Goal: Task Accomplishment & Management: Use online tool/utility

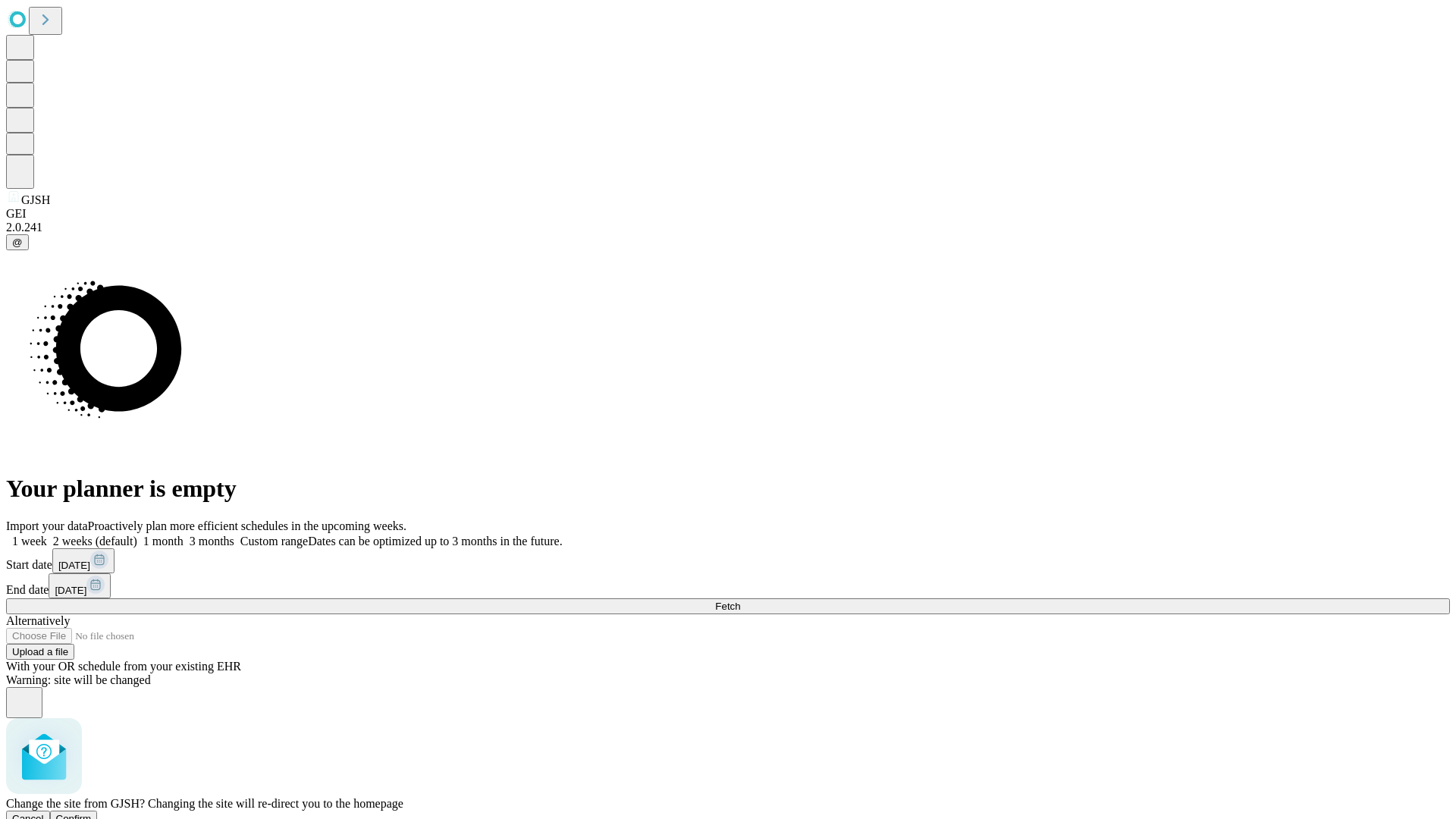
click at [92, 813] on span "Confirm" at bounding box center [74, 819] width 36 height 12
click at [47, 535] on label "1 week" at bounding box center [26, 542] width 41 height 13
click at [740, 601] on span "Fetch" at bounding box center [728, 606] width 25 height 12
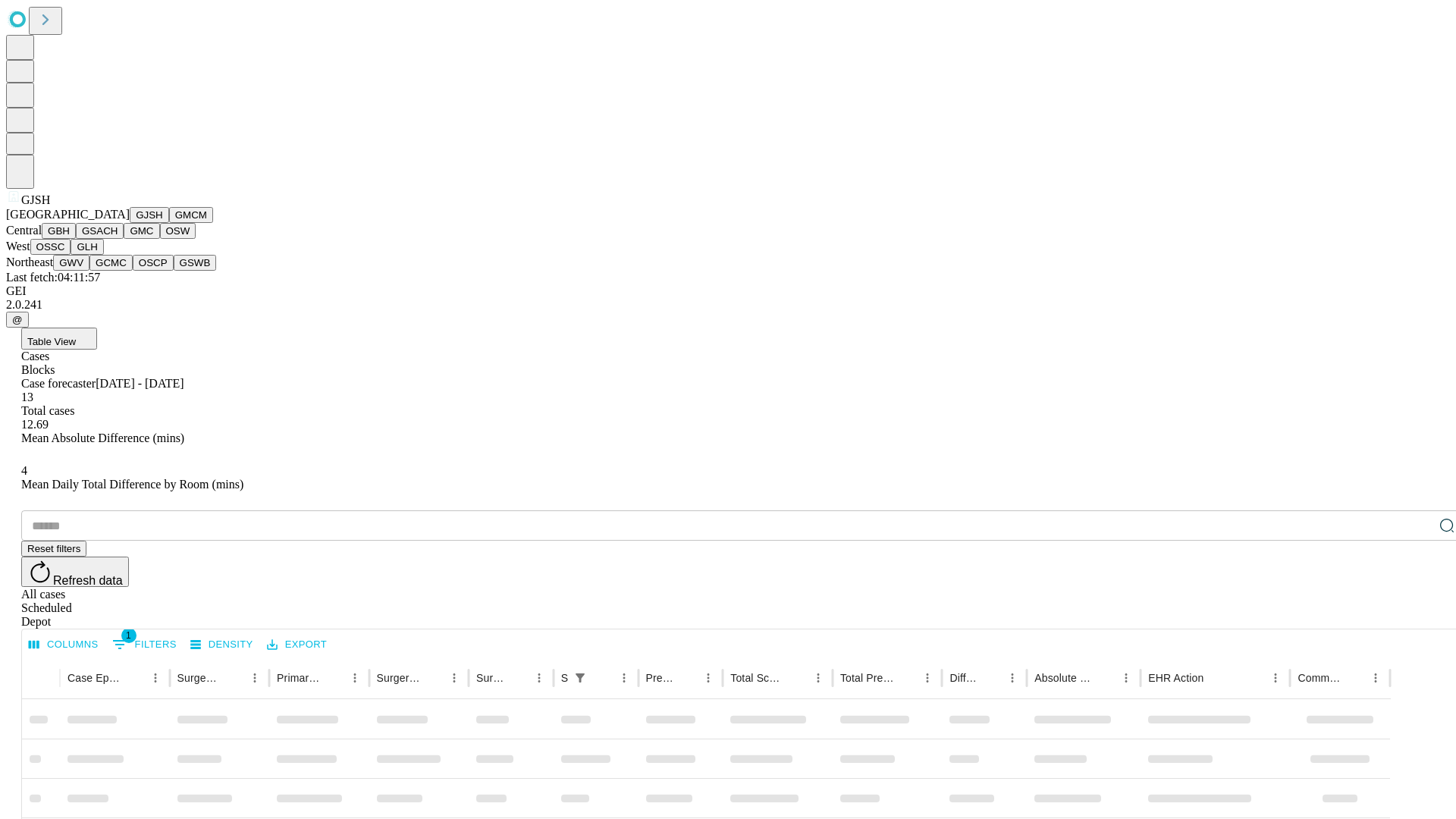
click at [169, 223] on button "GMCM" at bounding box center [191, 214] width 44 height 16
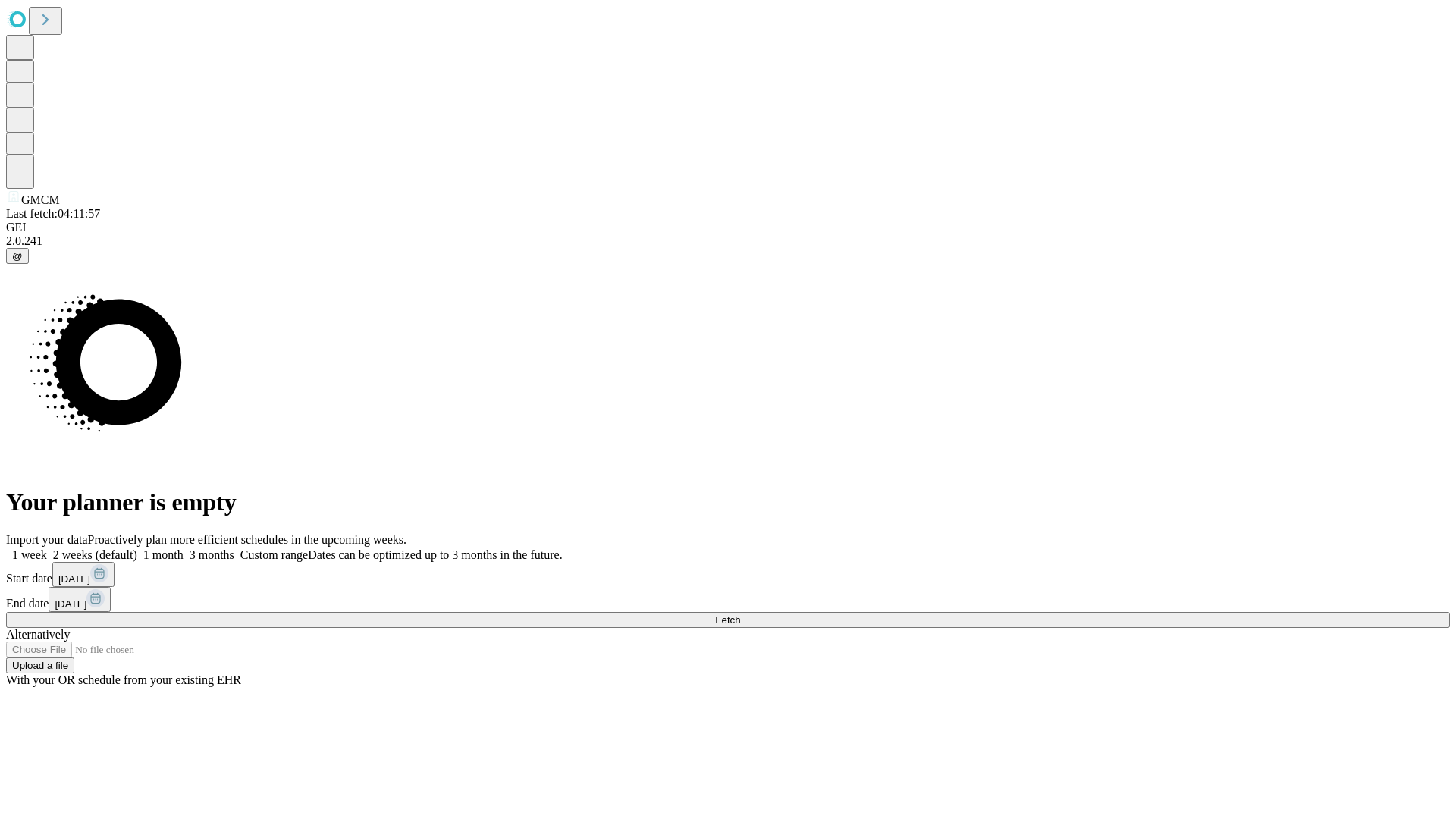
click at [47, 548] on label "1 week" at bounding box center [26, 555] width 41 height 13
click at [740, 615] on span "Fetch" at bounding box center [728, 620] width 25 height 12
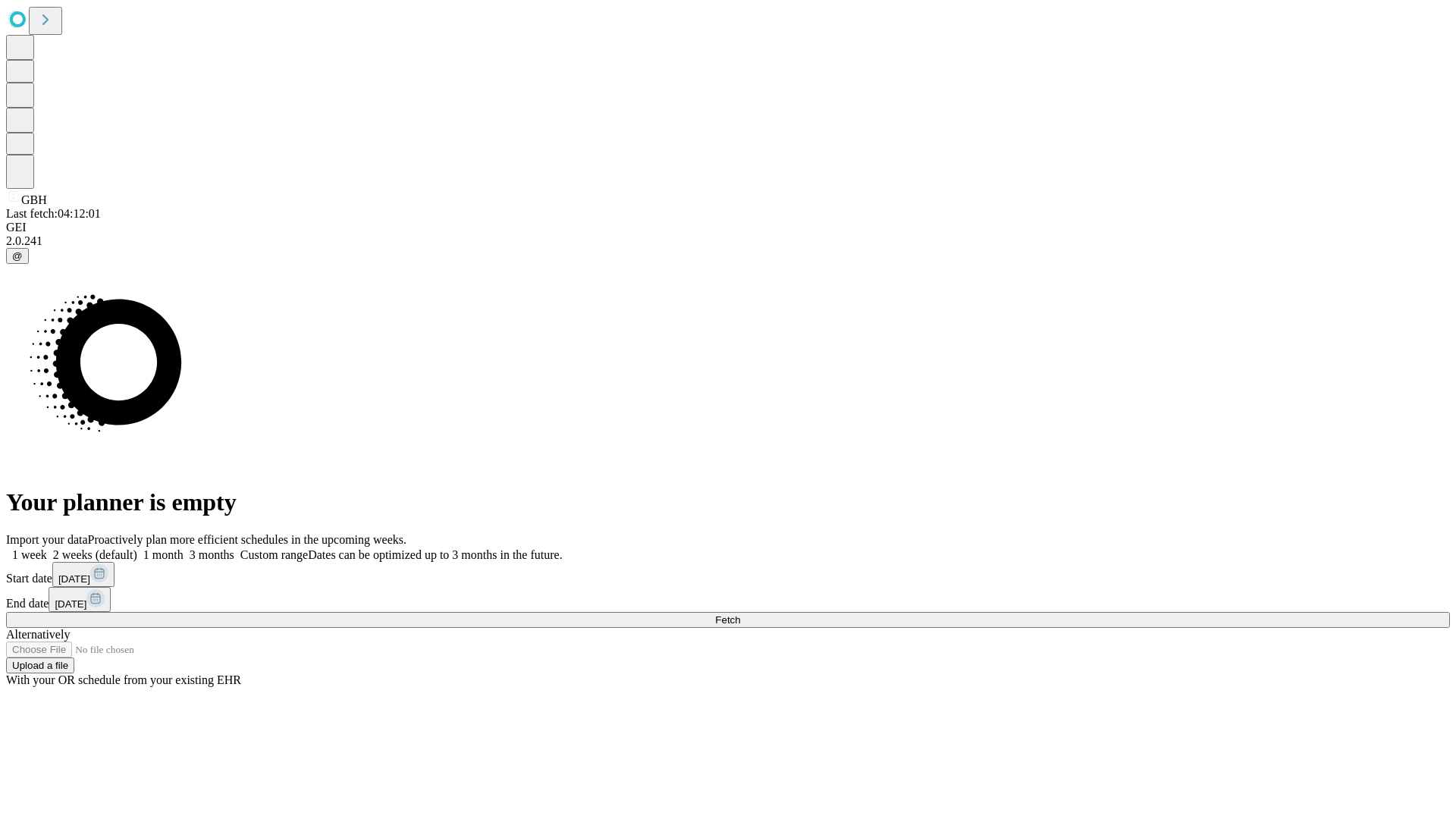
click at [47, 548] on label "1 week" at bounding box center [26, 555] width 41 height 13
click at [740, 615] on span "Fetch" at bounding box center [728, 620] width 25 height 12
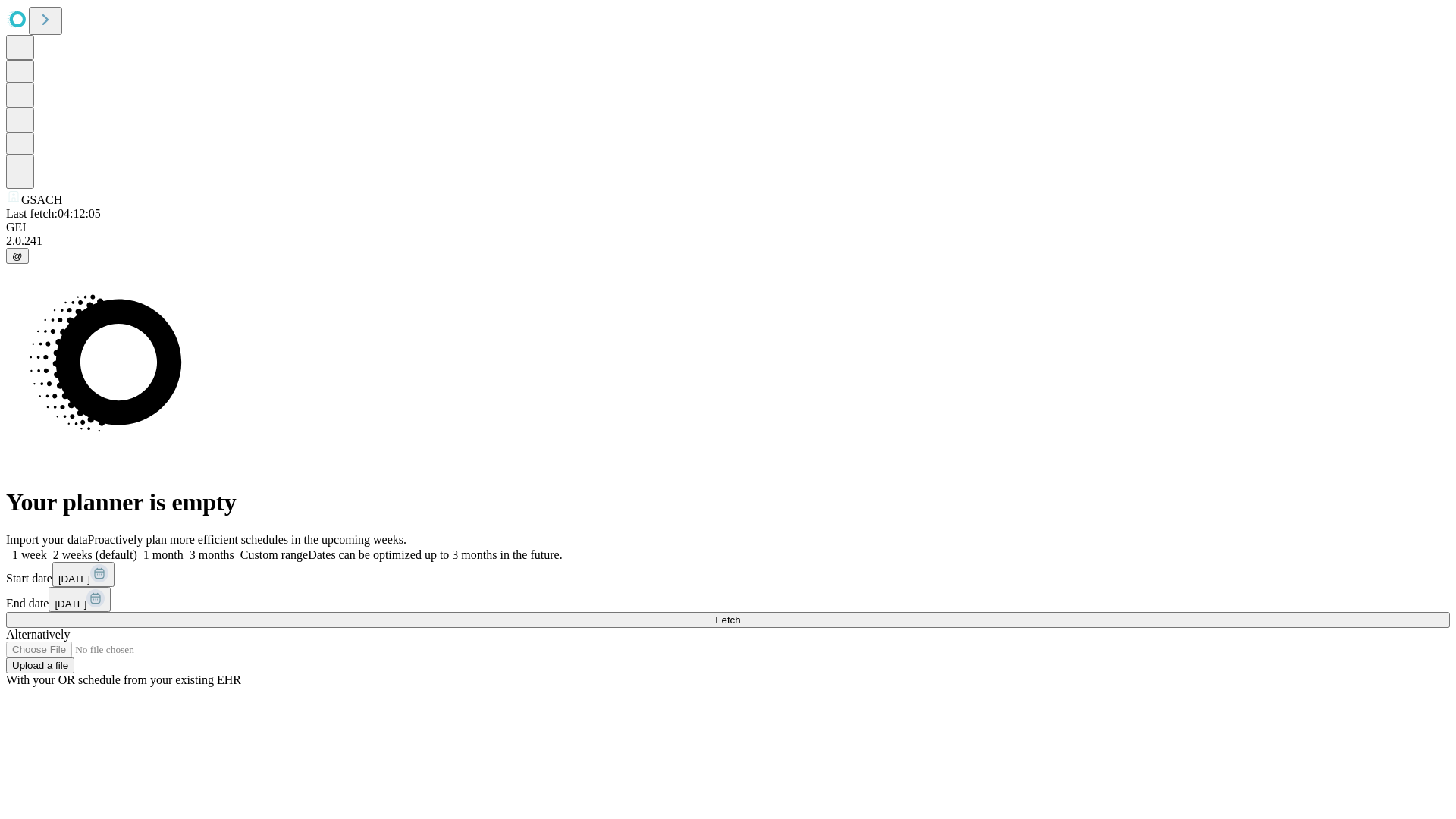
click at [47, 548] on label "1 week" at bounding box center [26, 555] width 41 height 13
click at [740, 615] on span "Fetch" at bounding box center [728, 620] width 25 height 12
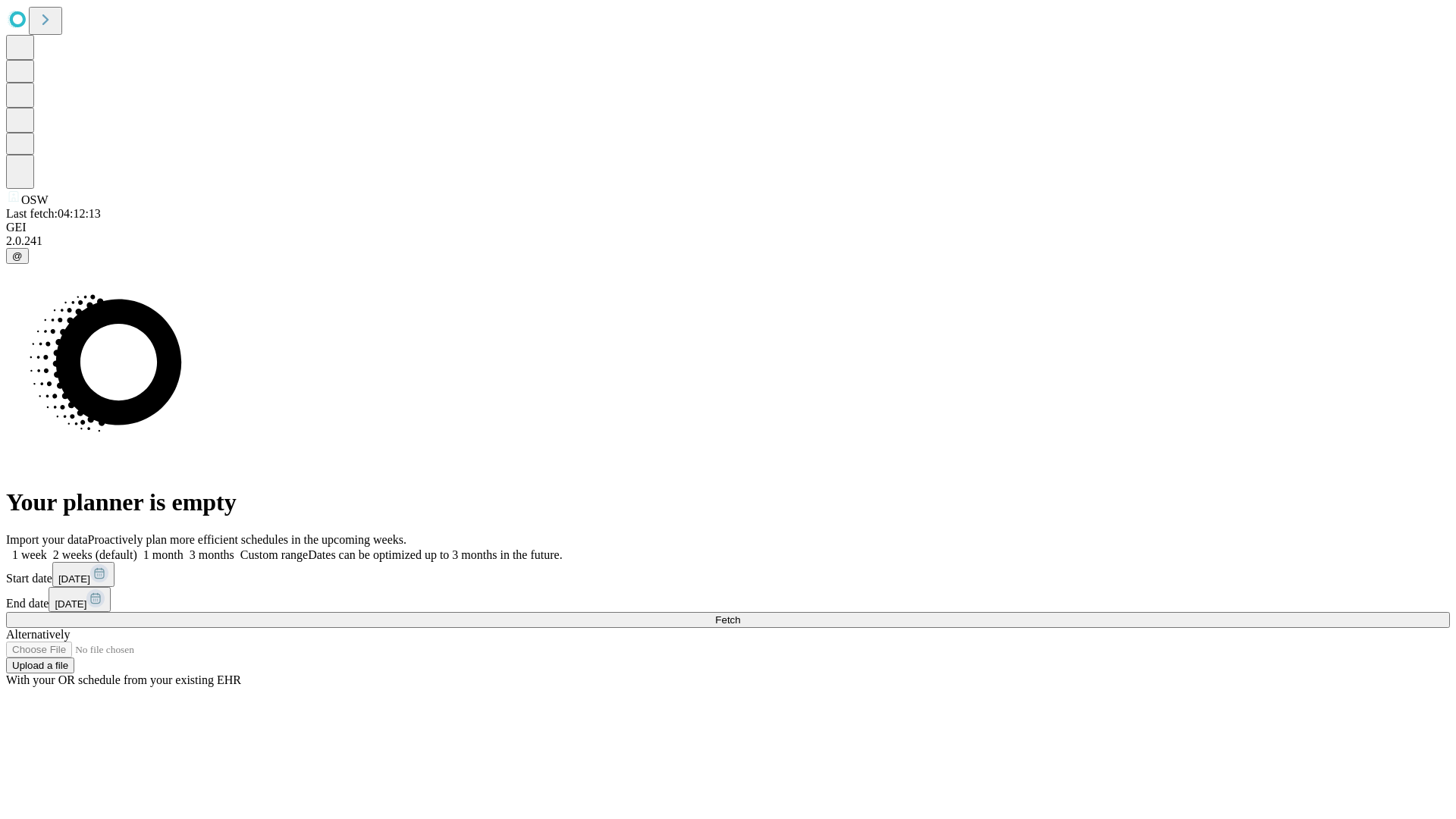
click at [740, 615] on span "Fetch" at bounding box center [728, 620] width 25 height 12
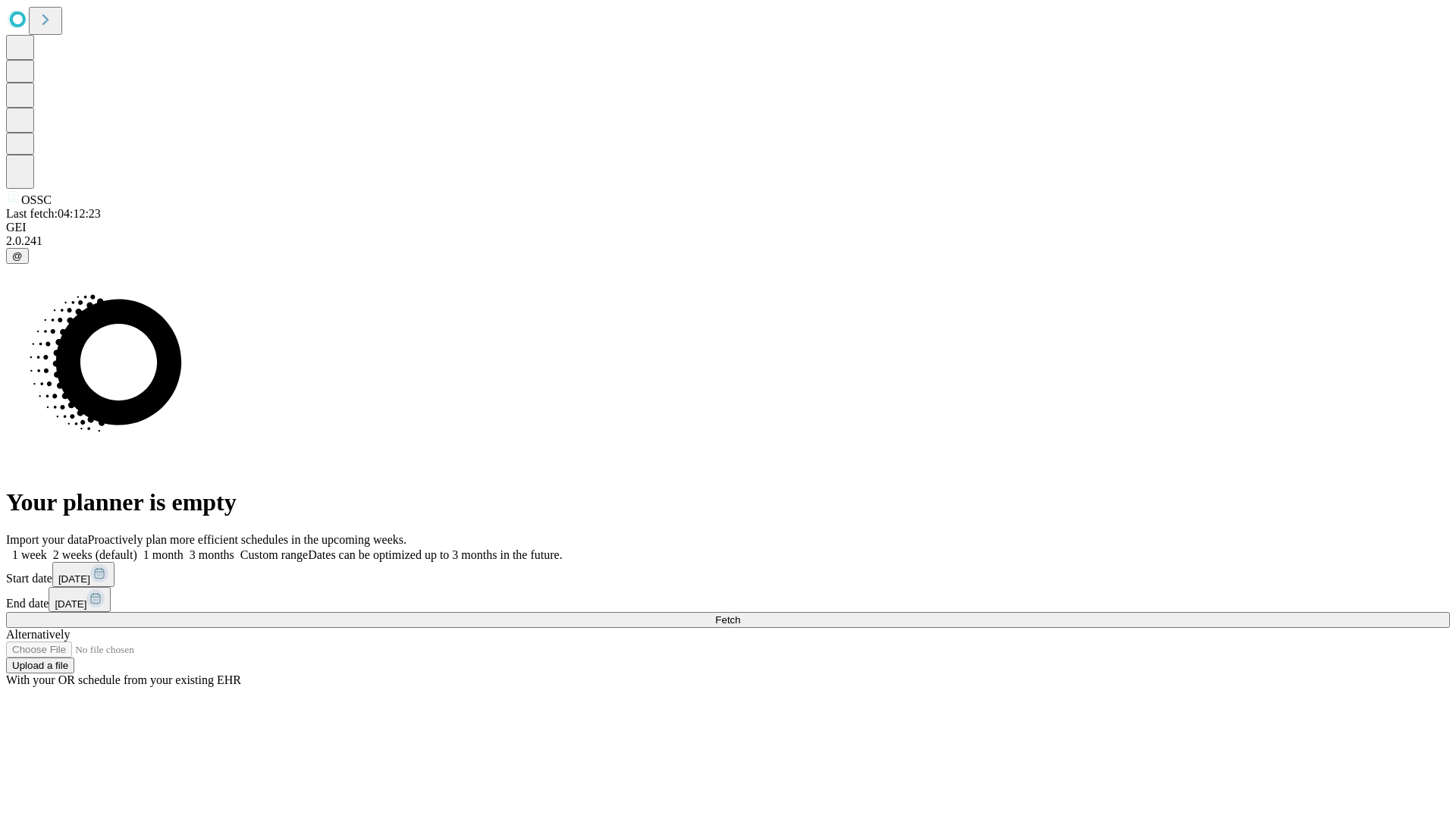
click at [47, 548] on label "1 week" at bounding box center [26, 555] width 41 height 13
click at [740, 615] on span "Fetch" at bounding box center [728, 620] width 25 height 12
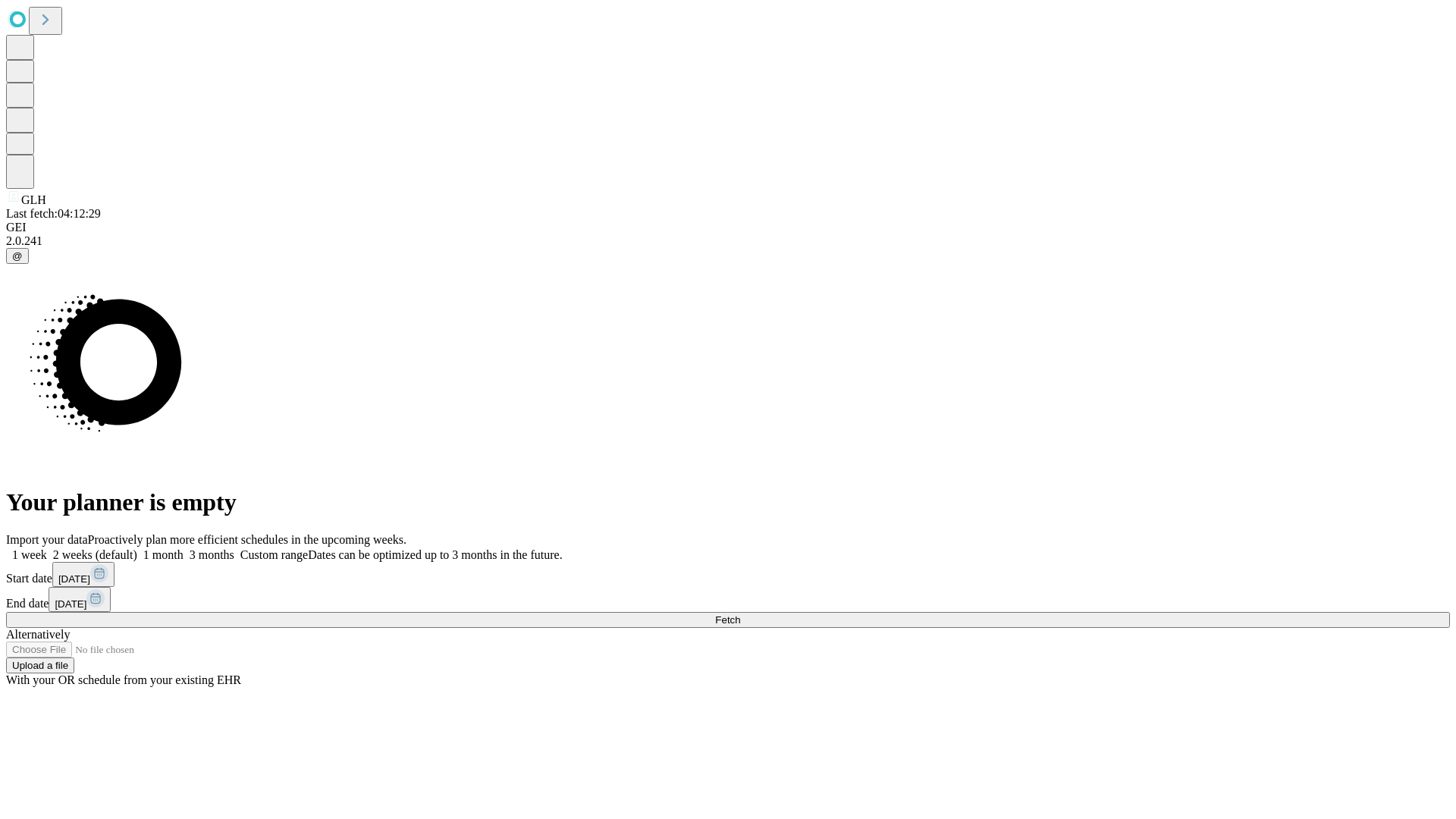
click at [47, 548] on label "1 week" at bounding box center [26, 555] width 41 height 13
click at [740, 615] on span "Fetch" at bounding box center [728, 620] width 25 height 12
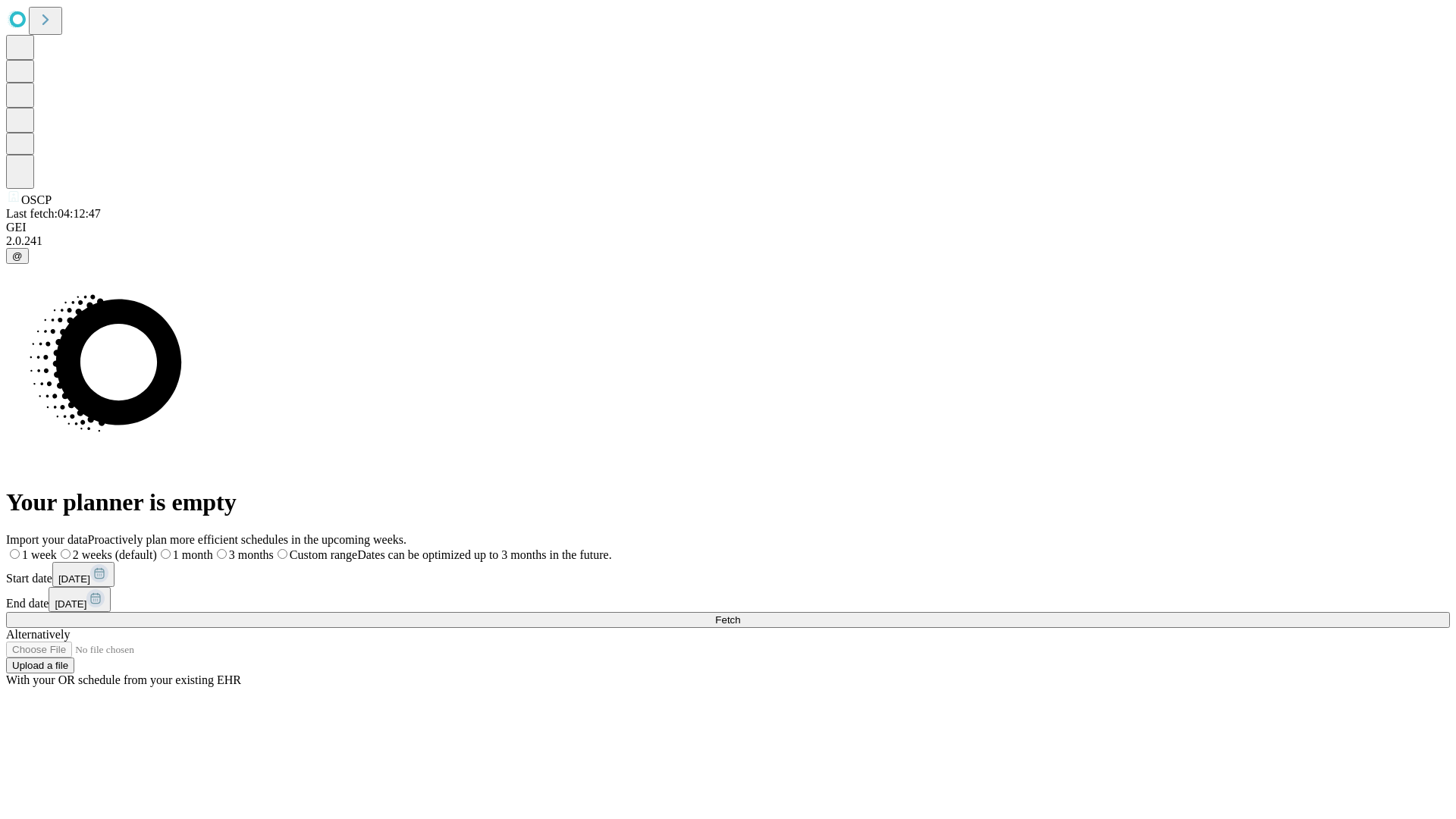
click at [57, 548] on label "1 week" at bounding box center [31, 555] width 50 height 13
click at [740, 615] on span "Fetch" at bounding box center [728, 620] width 25 height 12
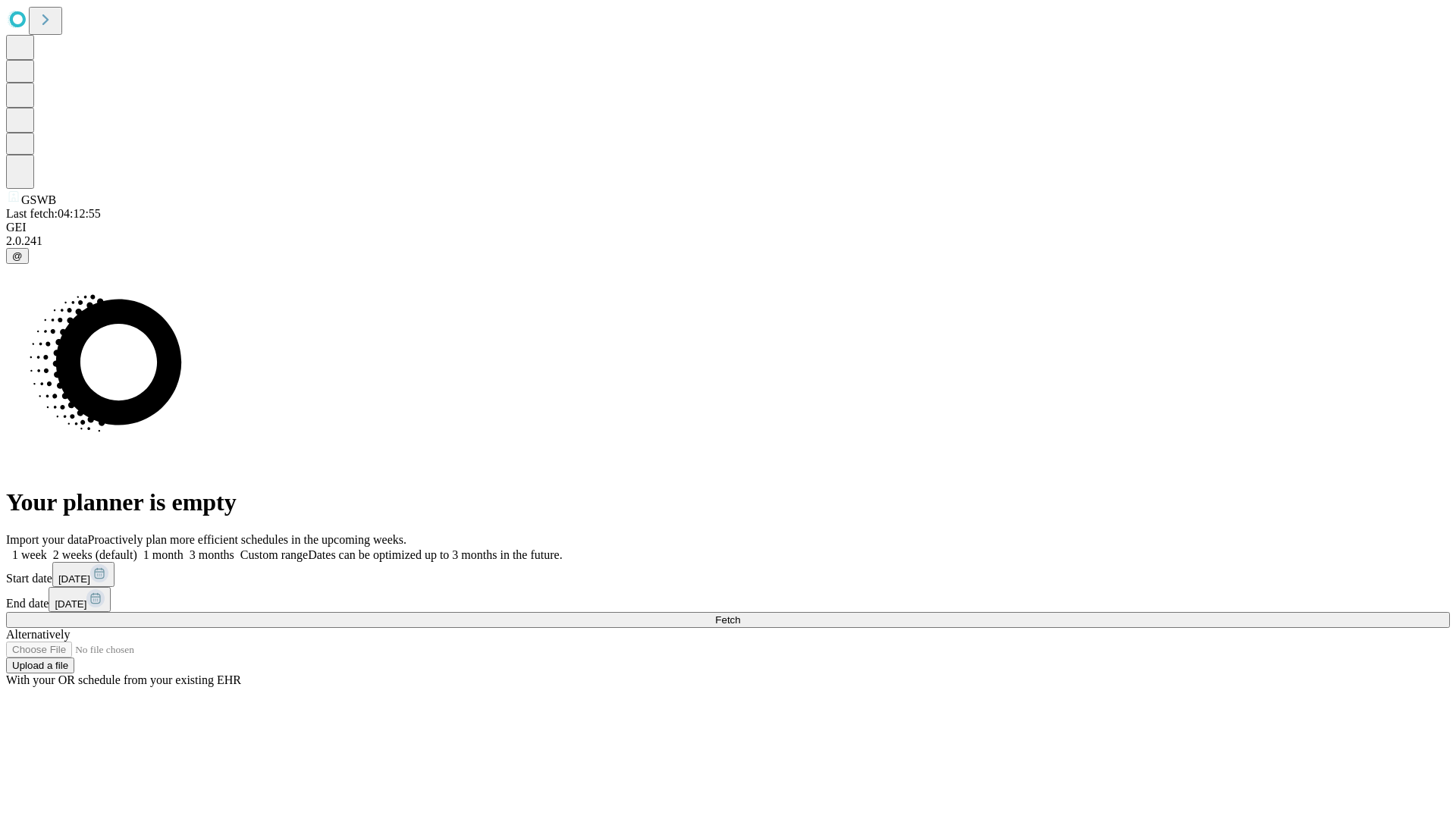
click at [47, 548] on label "1 week" at bounding box center [26, 555] width 41 height 13
click at [740, 615] on span "Fetch" at bounding box center [728, 620] width 25 height 12
